Goal: Task Accomplishment & Management: Complete application form

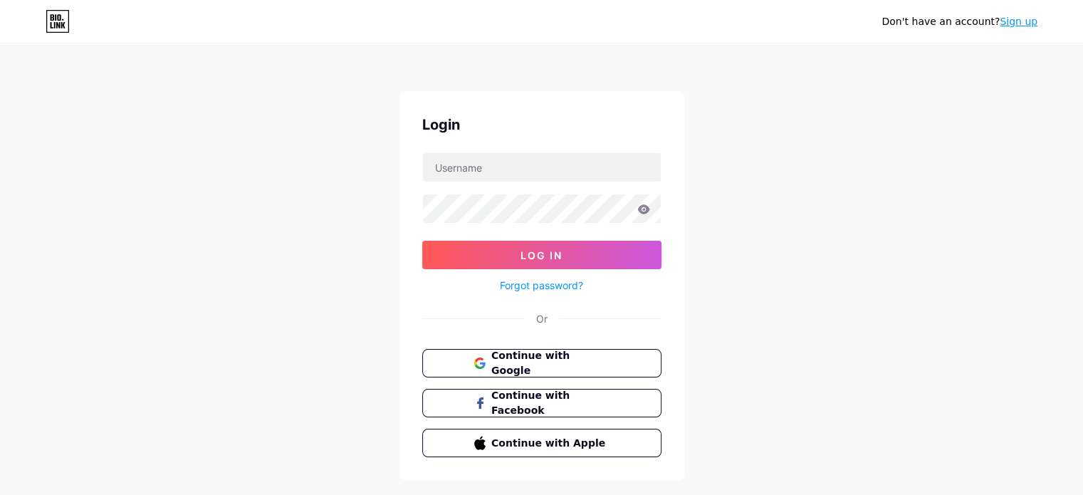
click at [1023, 20] on link "Sign up" at bounding box center [1019, 21] width 38 height 11
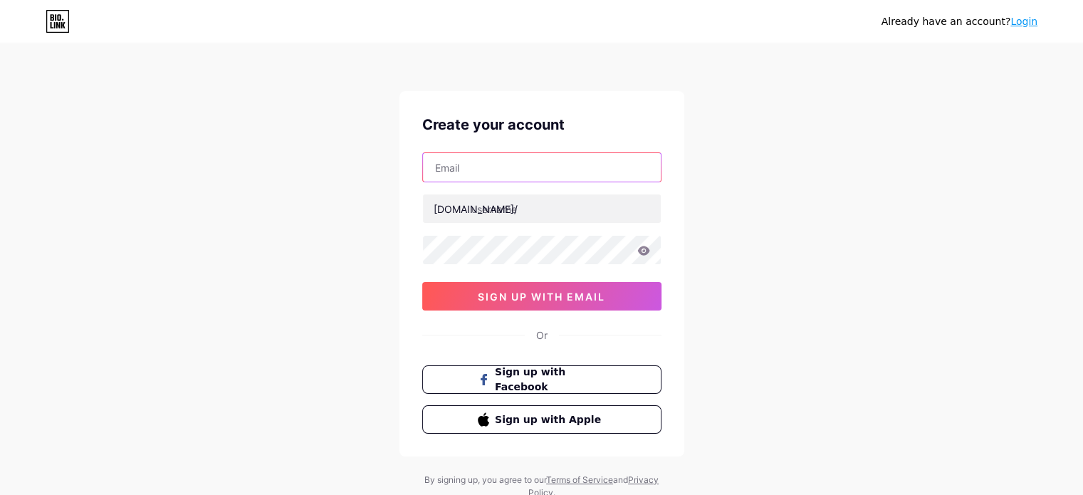
click at [510, 172] on input "text" at bounding box center [542, 167] width 238 height 28
type input "anil"
click at [471, 169] on input "text" at bounding box center [542, 167] width 238 height 28
click at [468, 166] on input "text" at bounding box center [542, 167] width 238 height 28
type input "anilchandrasingh579@gmail.com"
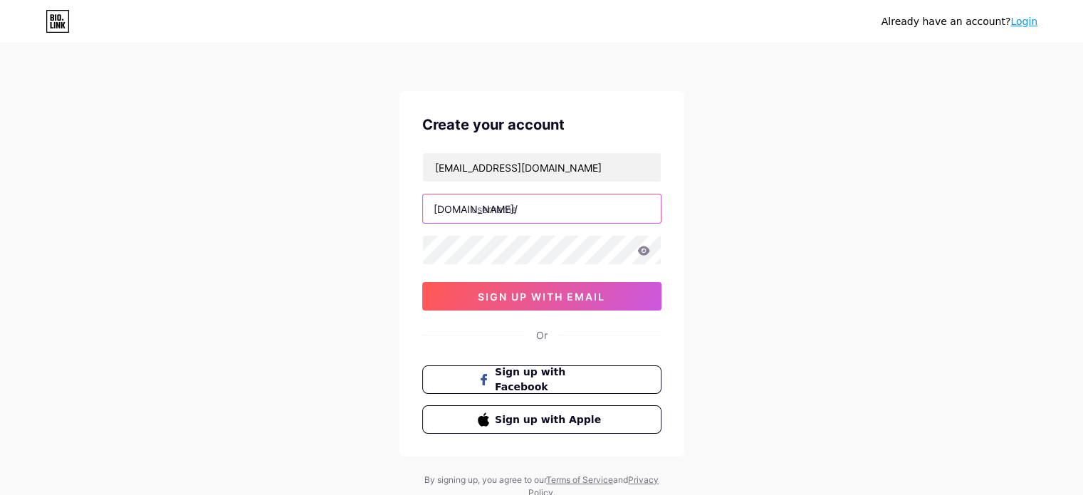
click at [484, 214] on input "text" at bounding box center [542, 208] width 238 height 28
type input "anil89"
click at [473, 244] on div "anilchandrasingh579@gmail.com bio.link/ anil89 0cAFcWeA42BsPci8XQmT17FrmlNwP_mu…" at bounding box center [541, 231] width 239 height 158
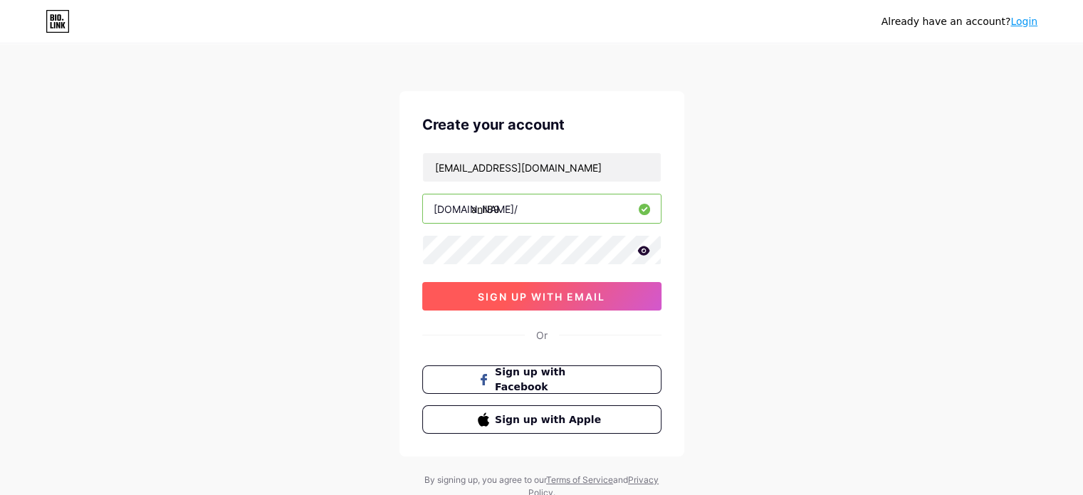
click at [592, 301] on span "sign up with email" at bounding box center [541, 296] width 127 height 12
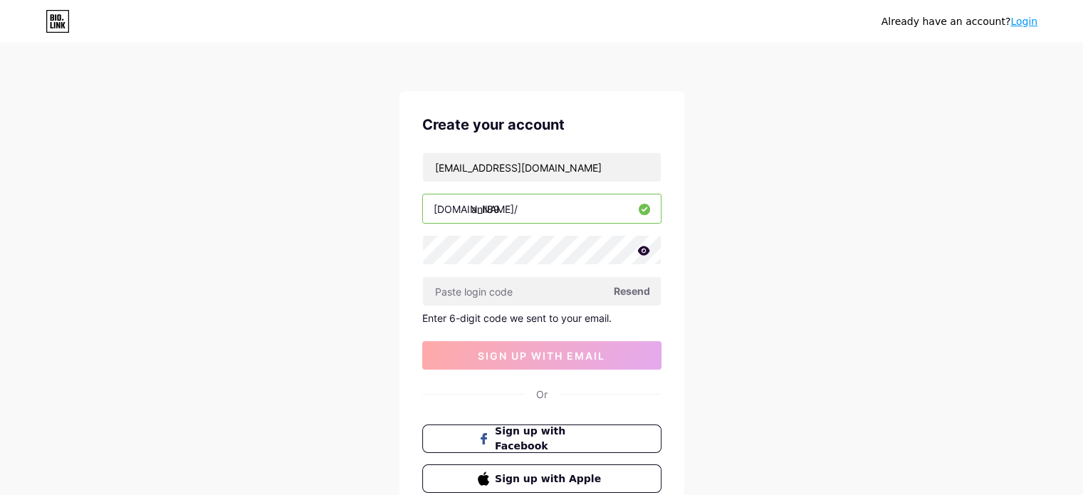
click at [629, 288] on span "Resend" at bounding box center [632, 290] width 36 height 15
